Goal: Information Seeking & Learning: Find specific fact

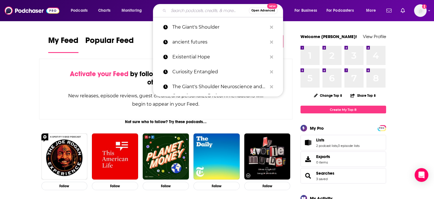
click at [191, 9] on input "Search podcasts, credits, & more..." at bounding box center [209, 10] width 80 height 9
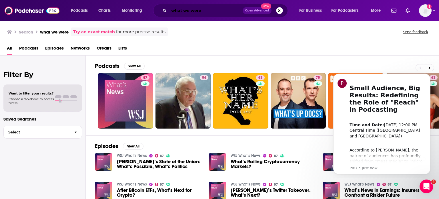
click at [212, 8] on input "what we were" at bounding box center [206, 10] width 74 height 9
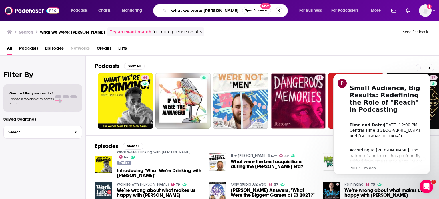
drag, startPoint x: 217, startPoint y: 11, endPoint x: 206, endPoint y: 11, distance: 10.6
click at [206, 11] on input "what we were: [PERSON_NAME]" at bounding box center [205, 10] width 73 height 9
click at [221, 11] on input "what we were: and" at bounding box center [205, 10] width 73 height 9
type input "what we were podcast"
